Goal: Download file/media

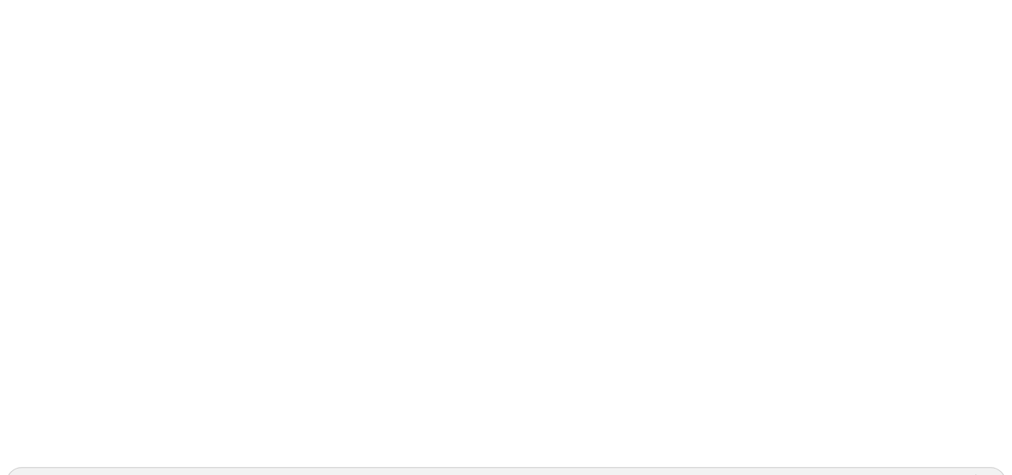
scroll to position [184, 0]
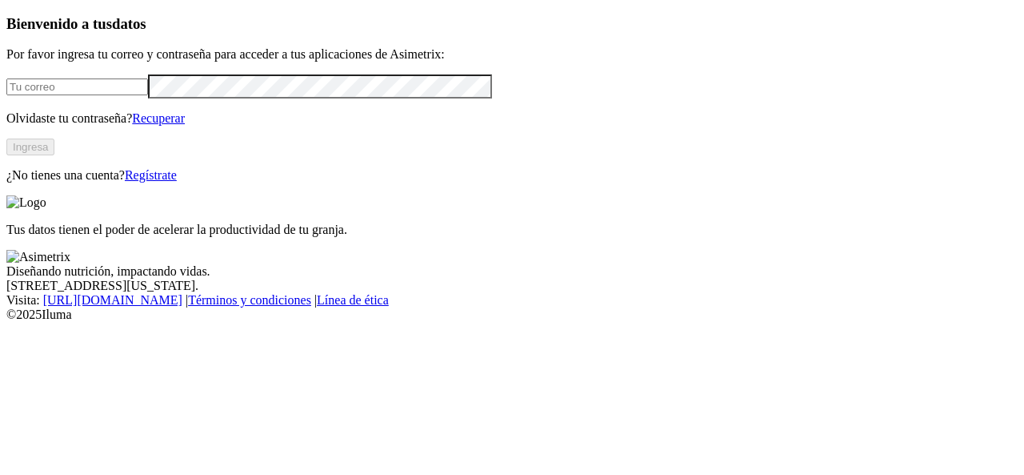
type input "[EMAIL_ADDRESS][DOMAIN_NAME]"
click at [54, 155] on button "Ingresa" at bounding box center [30, 146] width 48 height 17
